Goal: Answer question/provide support

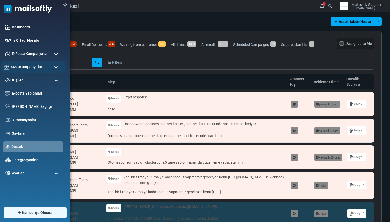
click at [29, 65] on span "SMS Kampanyaları" at bounding box center [27, 67] width 33 height 6
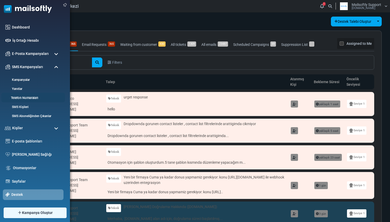
click at [24, 97] on link "Telefon Numaraları" at bounding box center [32, 98] width 62 height 5
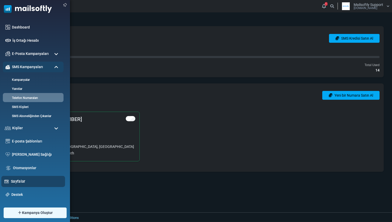
click at [15, 183] on link "Sayfalar" at bounding box center [36, 182] width 51 height 6
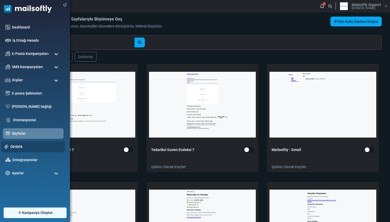
click at [15, 146] on link "Destek" at bounding box center [36, 147] width 52 height 6
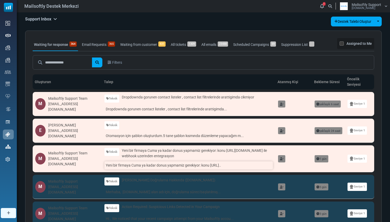
click at [133, 167] on link "Yeni bir firmaya Cuma ya kadar donus yapmamiz gerekiyor: konu https://www.get..." at bounding box center [188, 166] width 169 height 8
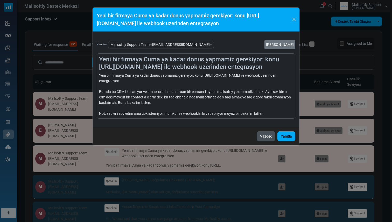
click at [264, 137] on button "Vazgeç" at bounding box center [266, 136] width 19 height 10
